Goal: Transaction & Acquisition: Purchase product/service

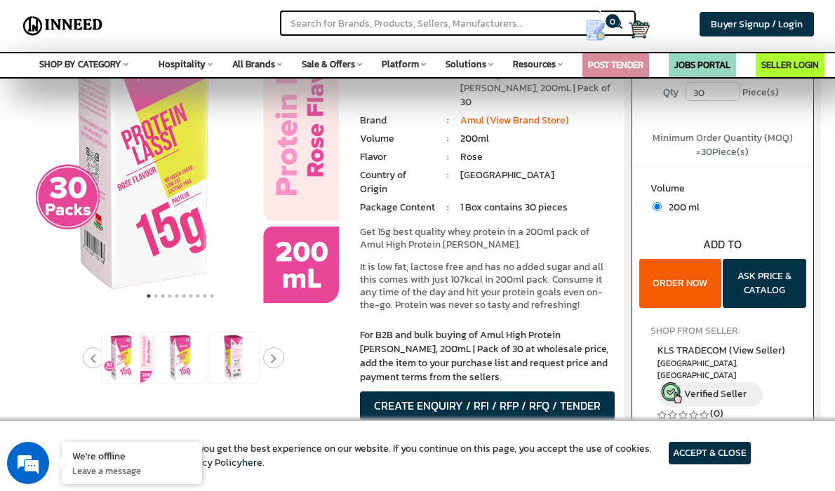
scroll to position [11, 0]
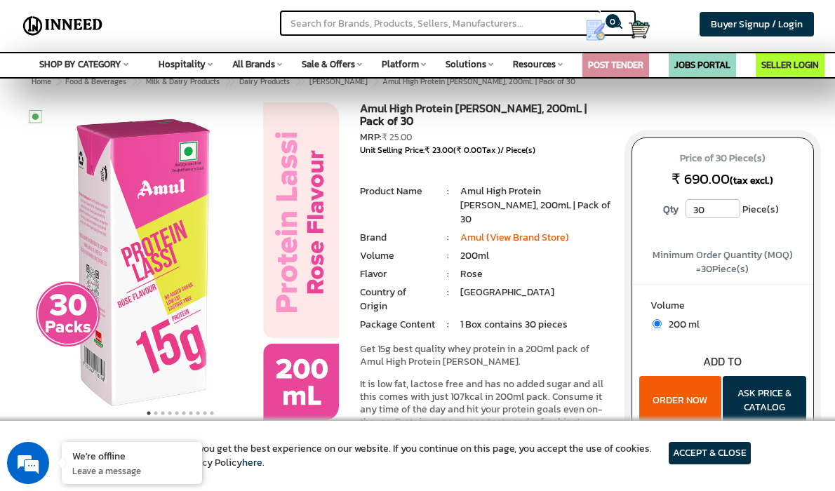
click at [722, 450] on article "ACCEPT & CLOSE" at bounding box center [710, 453] width 82 height 22
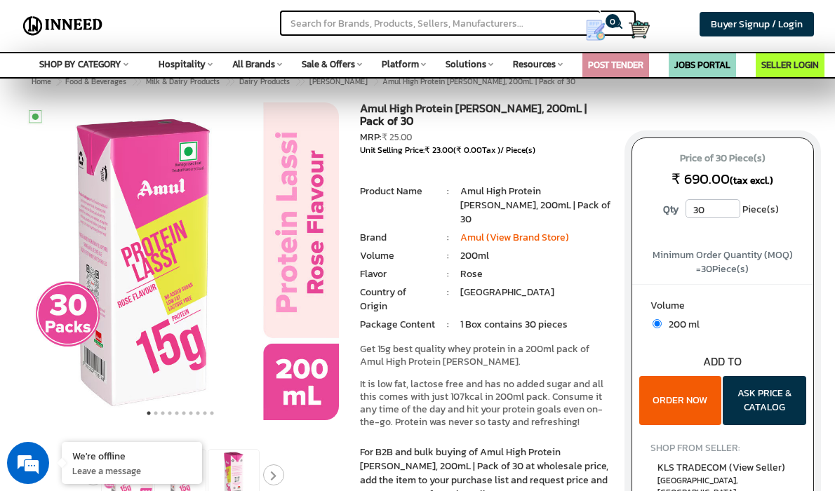
click at [689, 399] on button "ORDER NOW" at bounding box center [680, 400] width 82 height 49
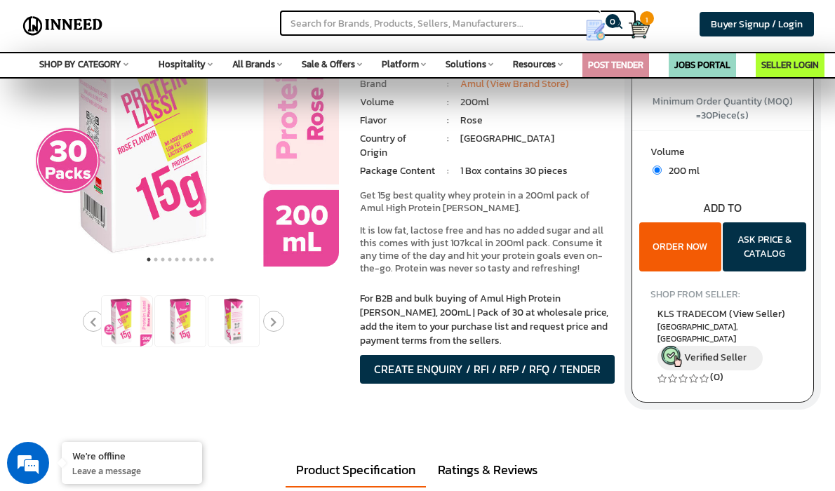
scroll to position [173, 0]
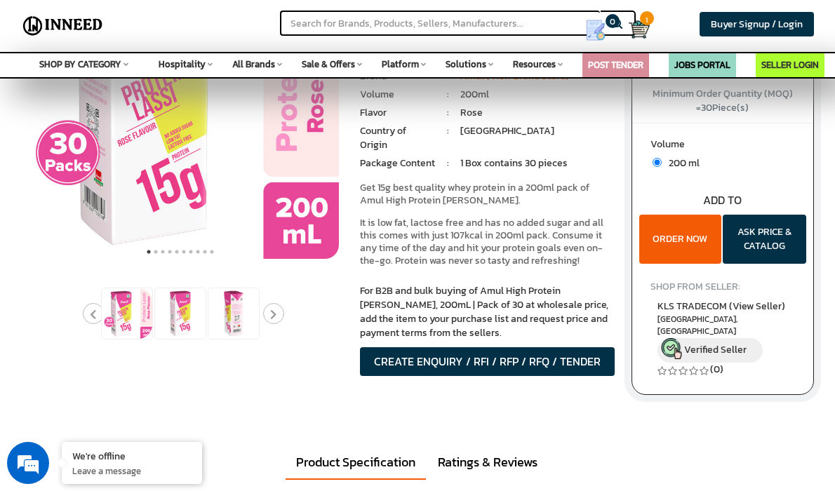
click at [665, 234] on button "ORDER NOW" at bounding box center [680, 239] width 82 height 49
